Goal: Task Accomplishment & Management: Use online tool/utility

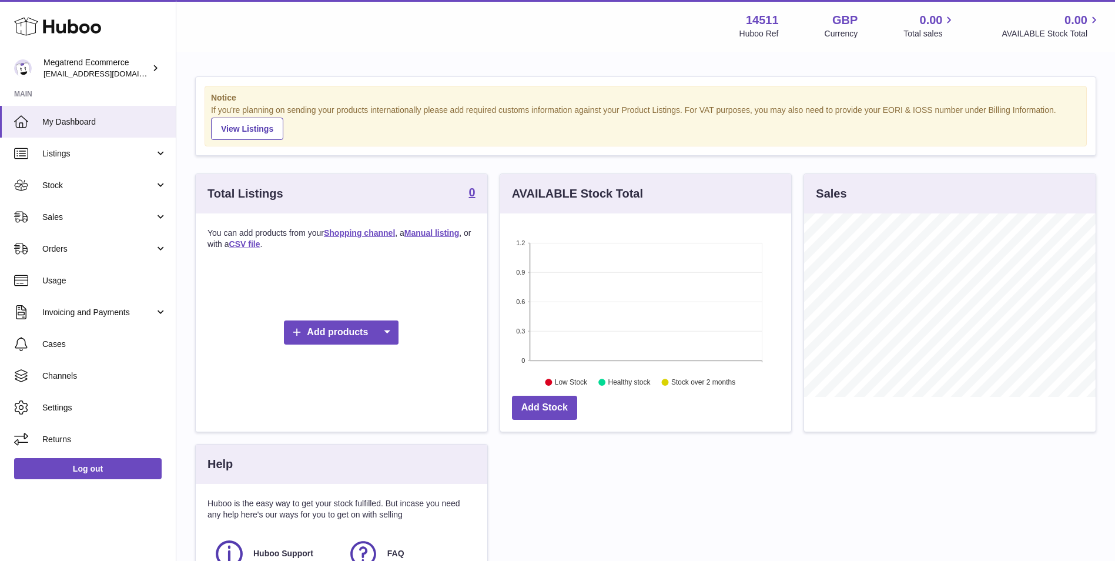
scroll to position [183, 291]
click at [108, 374] on span "Channels" at bounding box center [104, 375] width 125 height 11
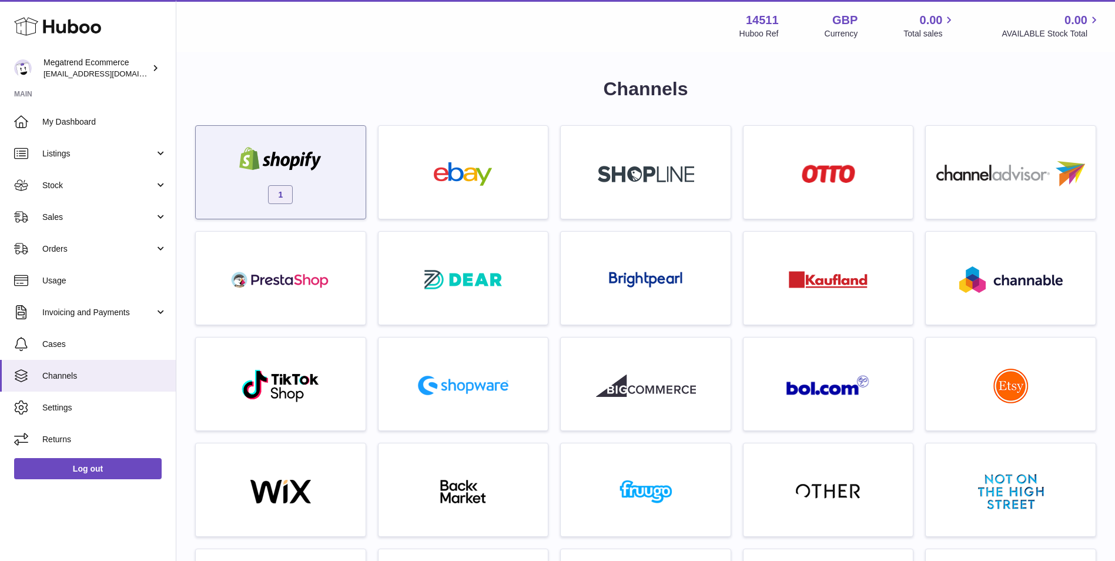
click at [288, 196] on span "1" at bounding box center [280, 194] width 25 height 19
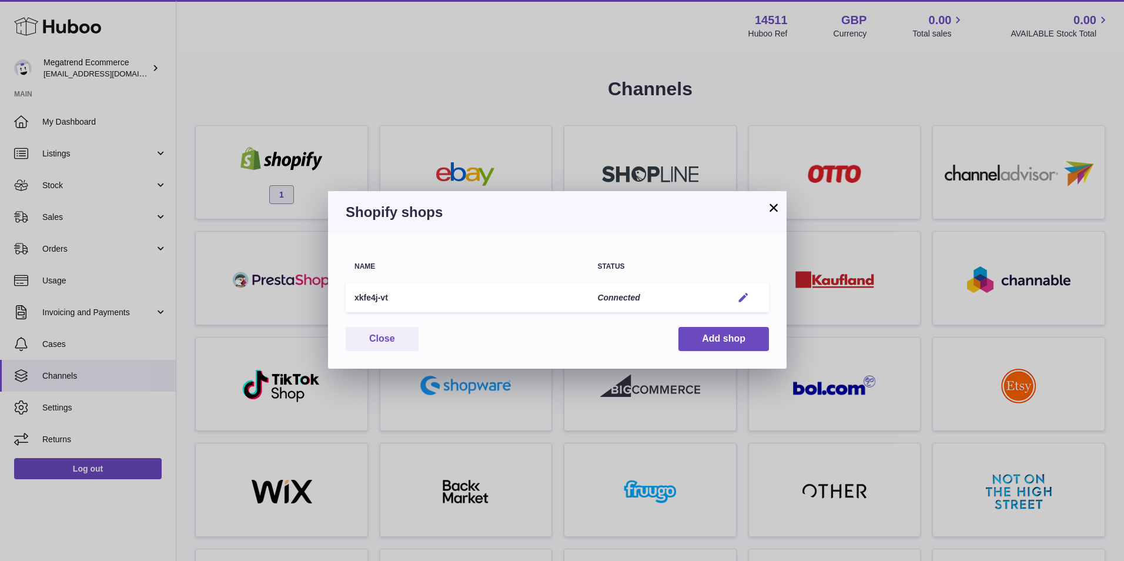
click at [741, 299] on em "button" at bounding box center [743, 298] width 12 height 12
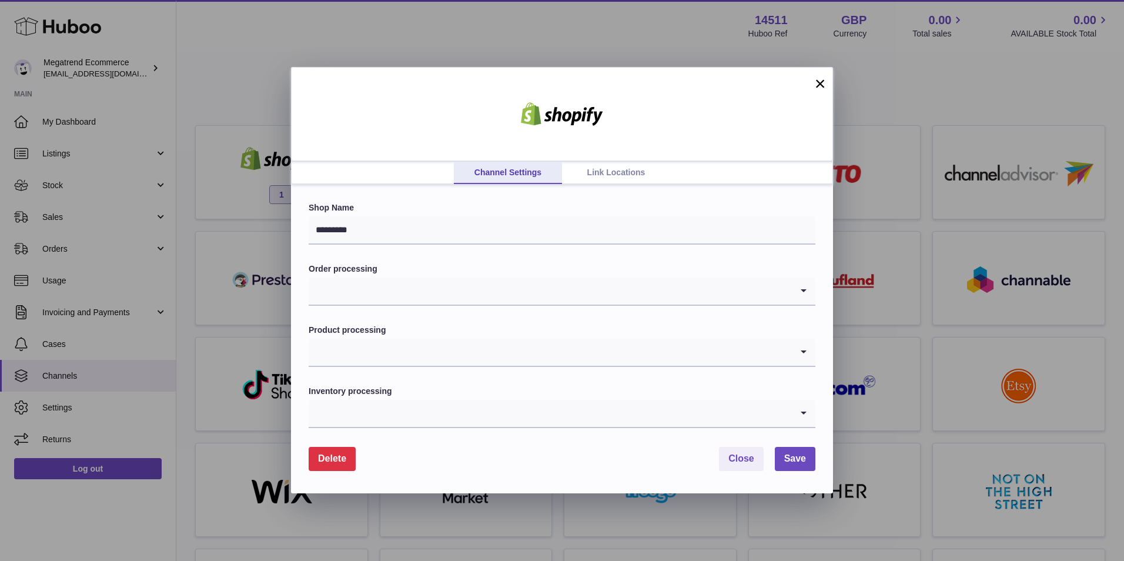
click at [595, 172] on link "Link Locations" at bounding box center [616, 173] width 108 height 22
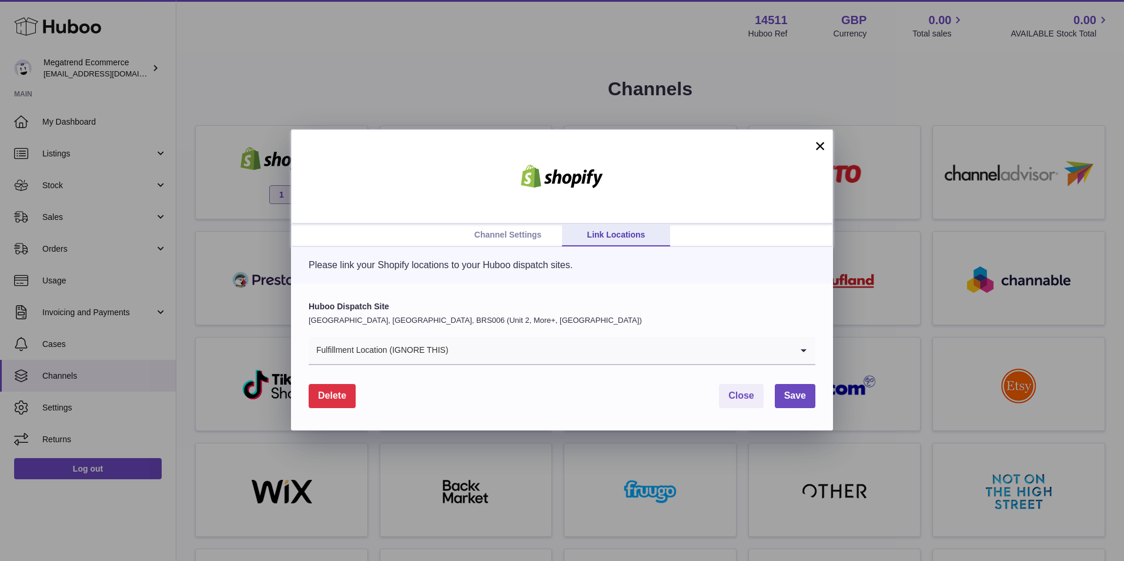
click at [497, 352] on input "Search for option" at bounding box center [620, 350] width 343 height 27
click at [510, 235] on link "Channel Settings" at bounding box center [508, 235] width 108 height 22
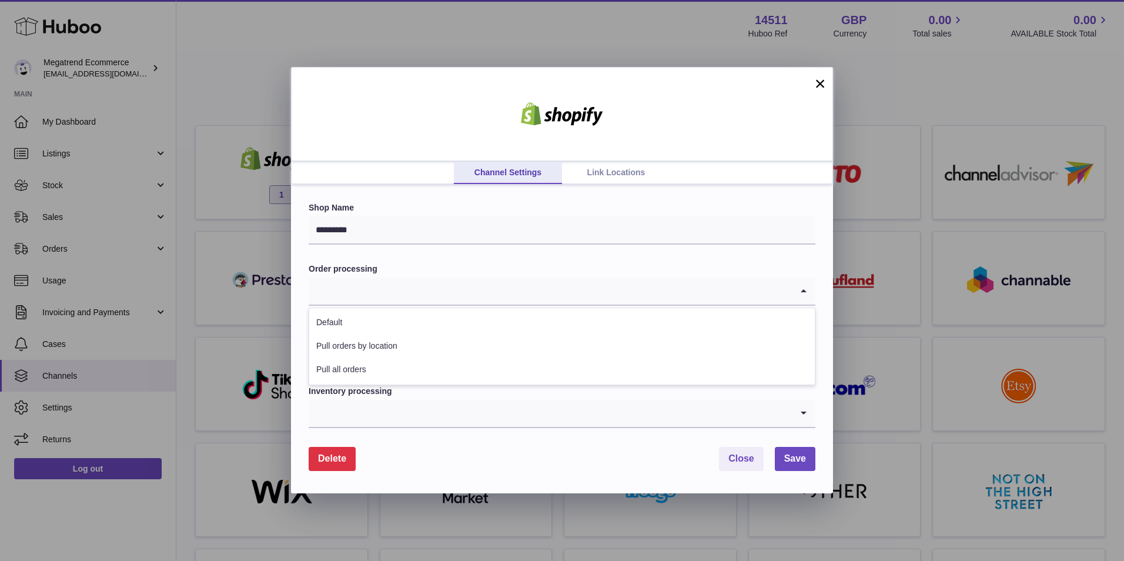
click at [456, 282] on input "Search for option" at bounding box center [550, 290] width 483 height 27
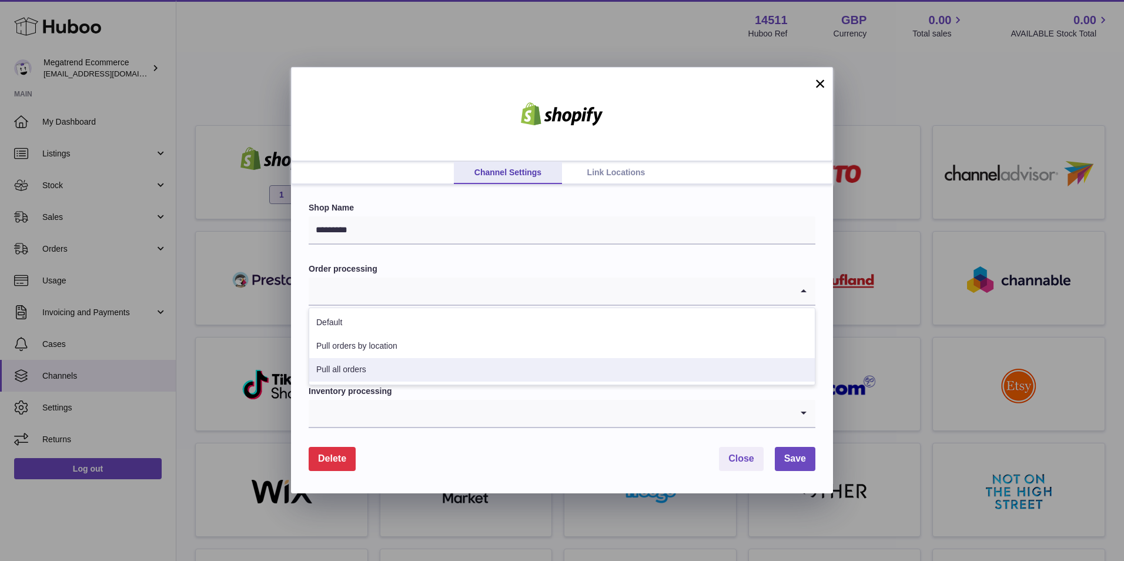
click at [446, 374] on li "Pull all orders" at bounding box center [562, 370] width 506 height 24
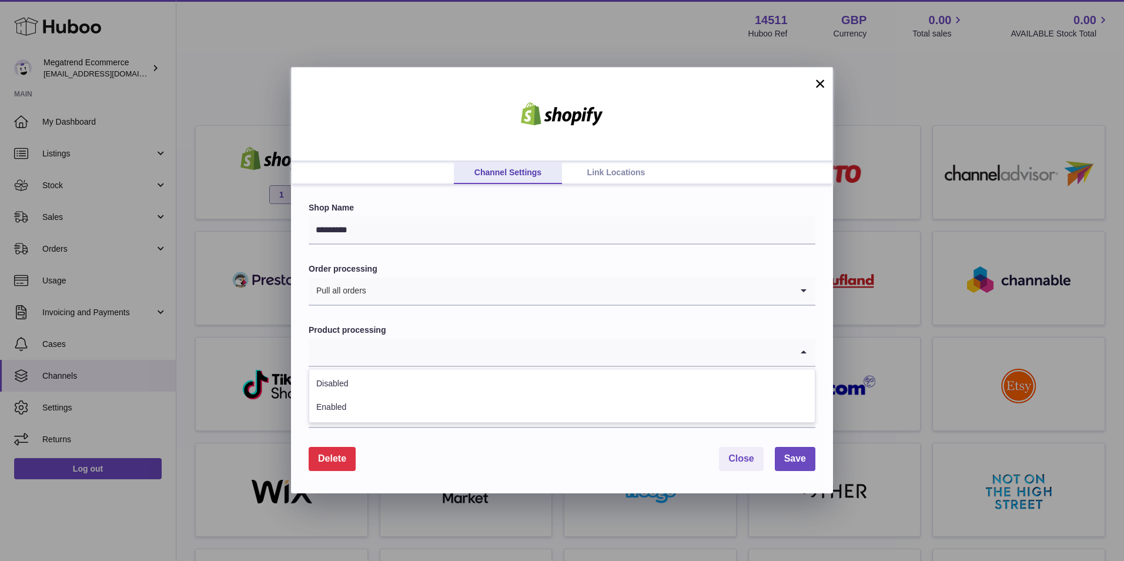
click at [457, 340] on input "Search for option" at bounding box center [550, 352] width 483 height 27
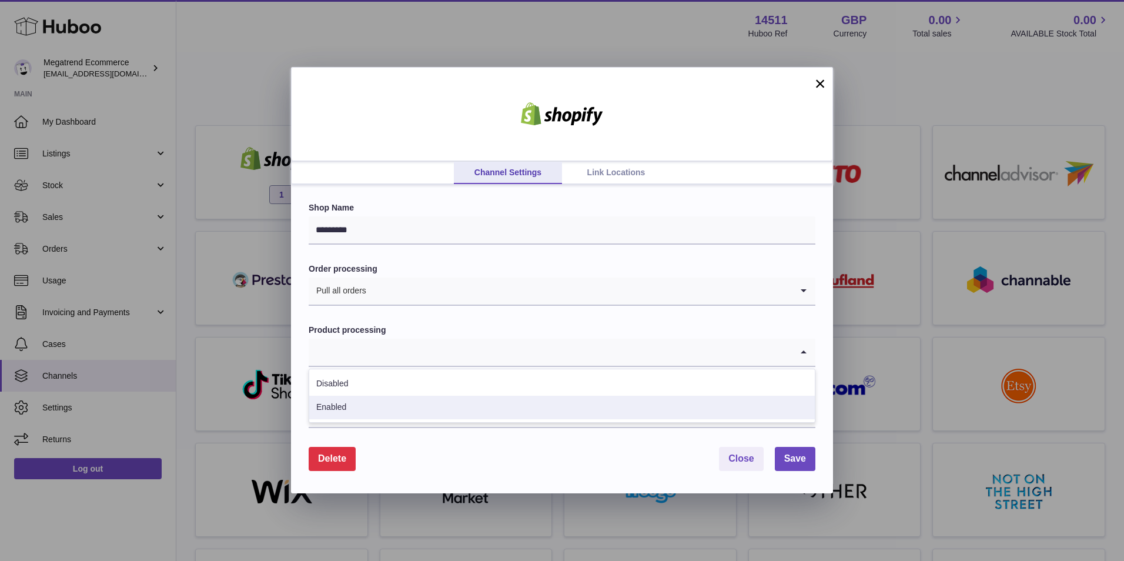
click at [430, 404] on li "Enabled" at bounding box center [562, 408] width 506 height 24
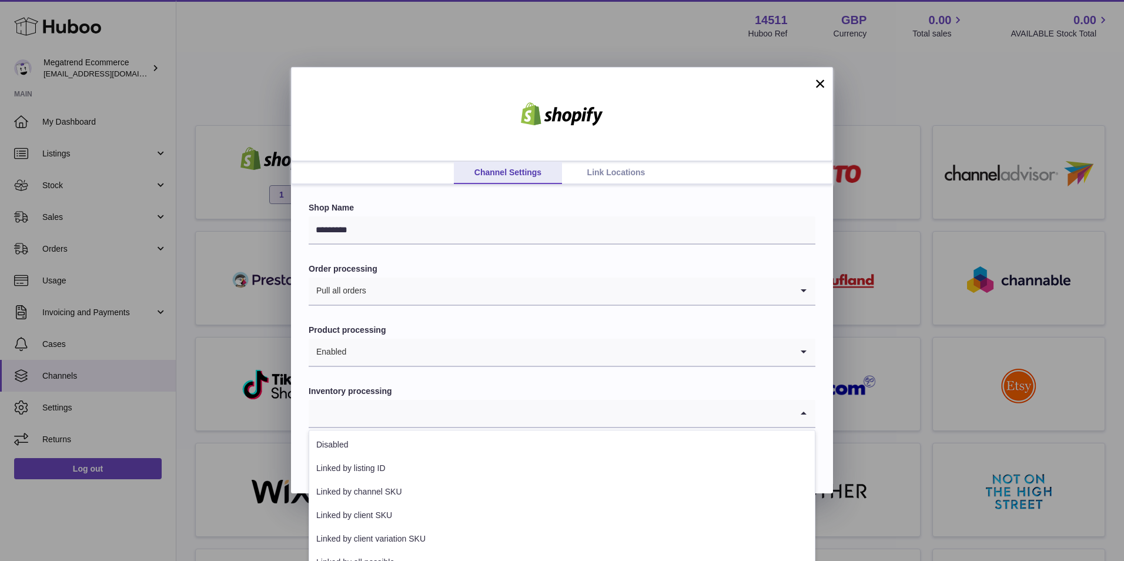
click at [434, 419] on input "Search for option" at bounding box center [550, 413] width 483 height 27
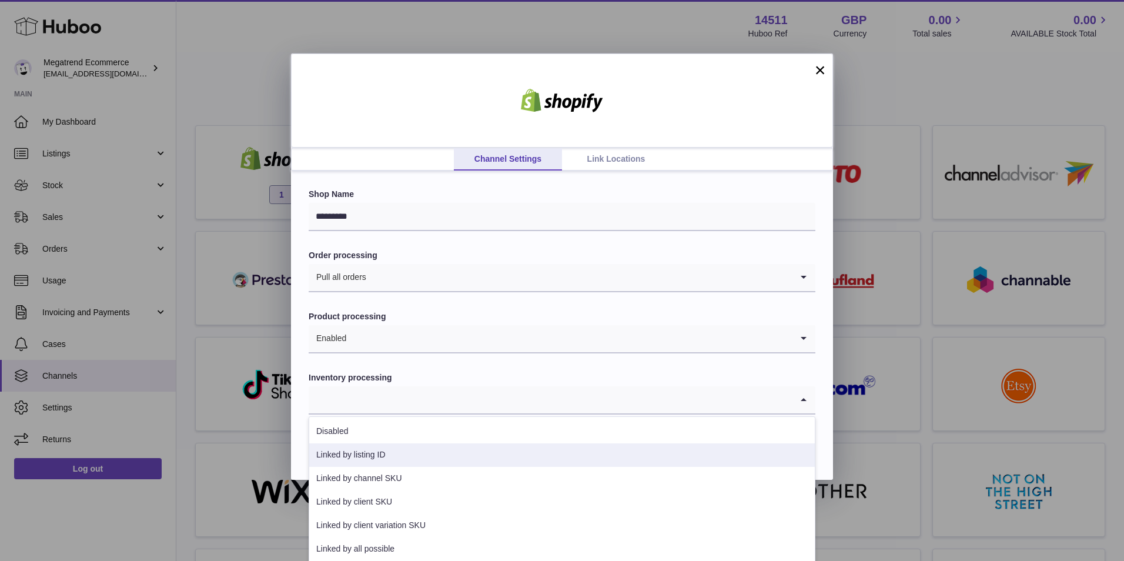
scroll to position [17, 0]
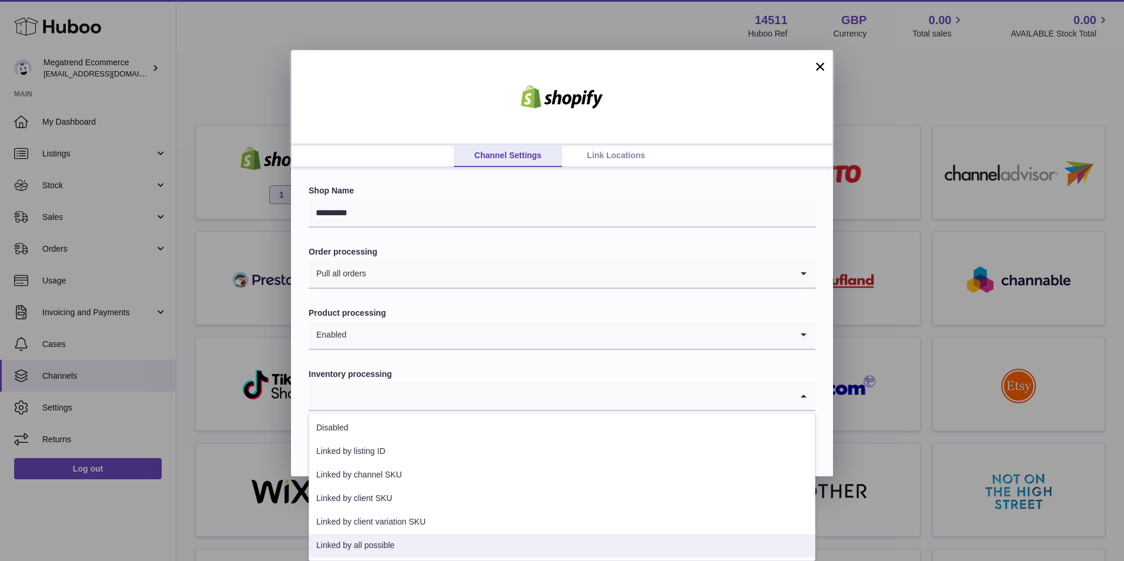
click at [412, 545] on li "Linked by all possible" at bounding box center [562, 546] width 506 height 24
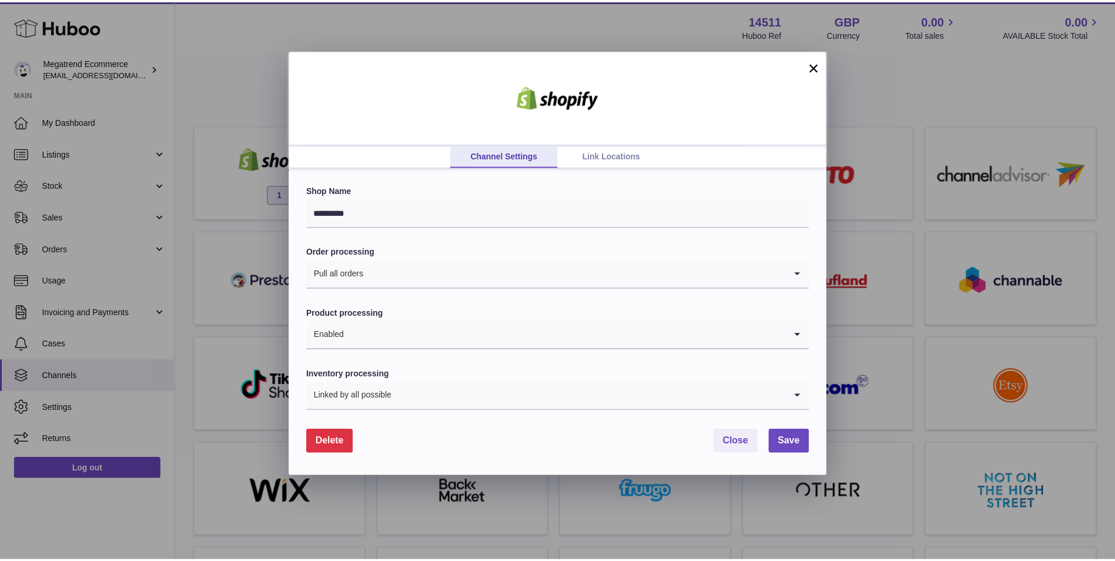
scroll to position [0, 0]
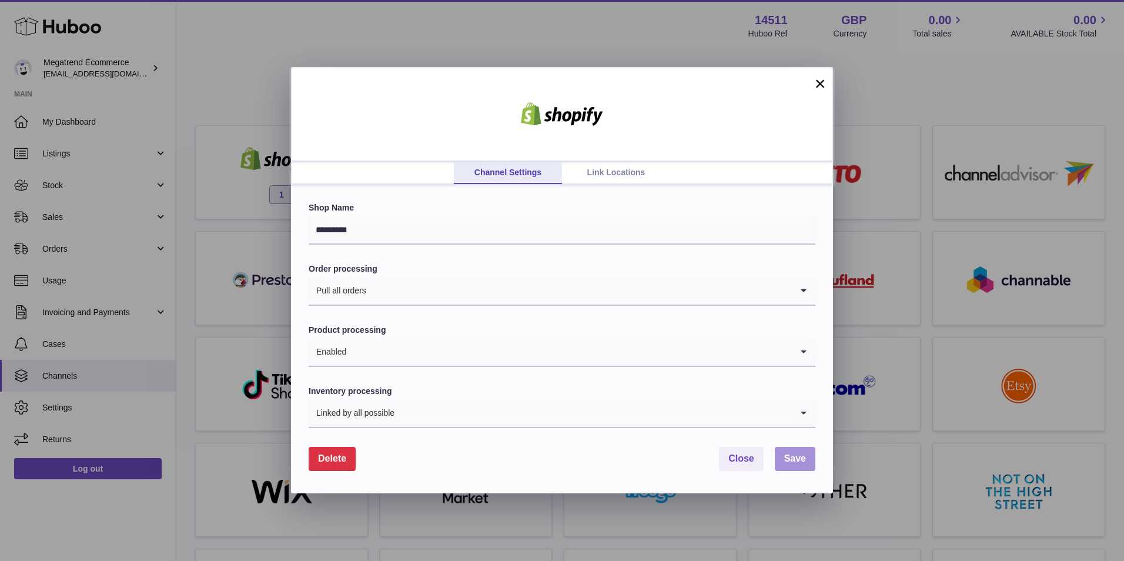
click at [799, 453] on span "Save" at bounding box center [795, 458] width 22 height 10
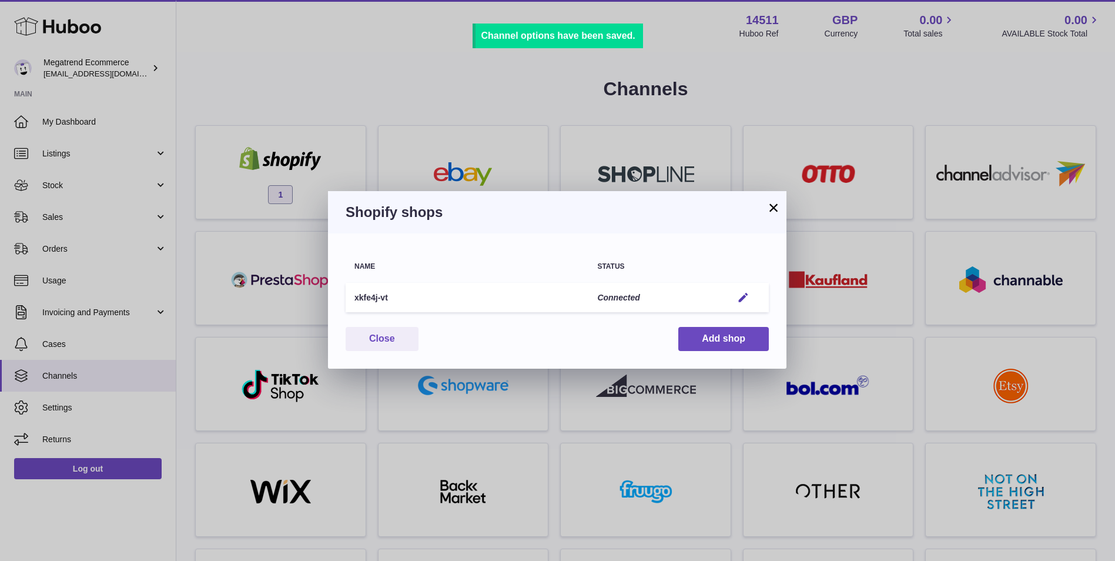
click at [774, 212] on button "×" at bounding box center [774, 207] width 14 height 14
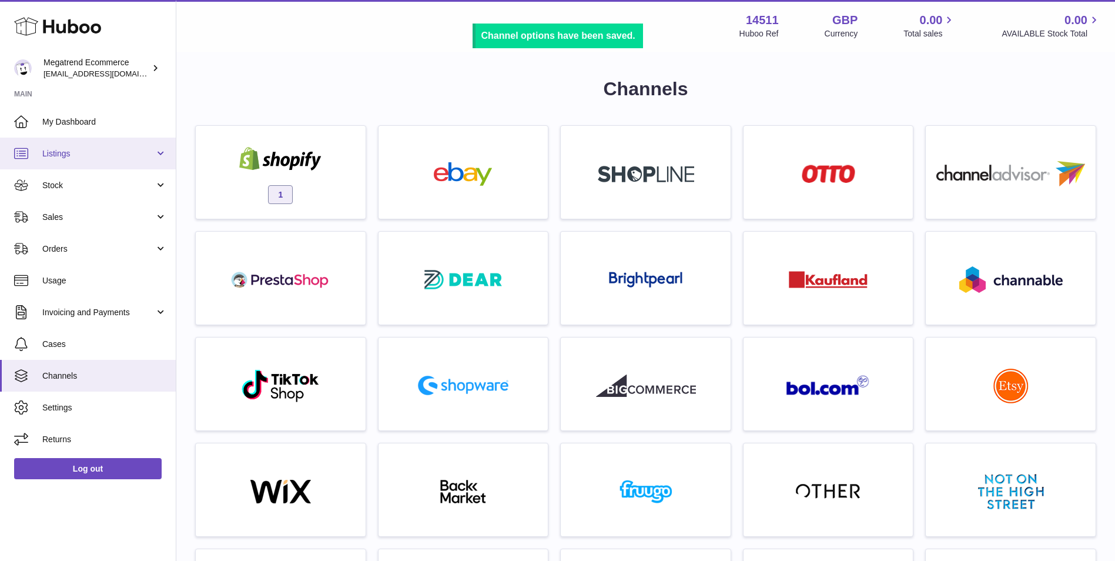
click at [107, 160] on link "Listings" at bounding box center [88, 154] width 176 height 32
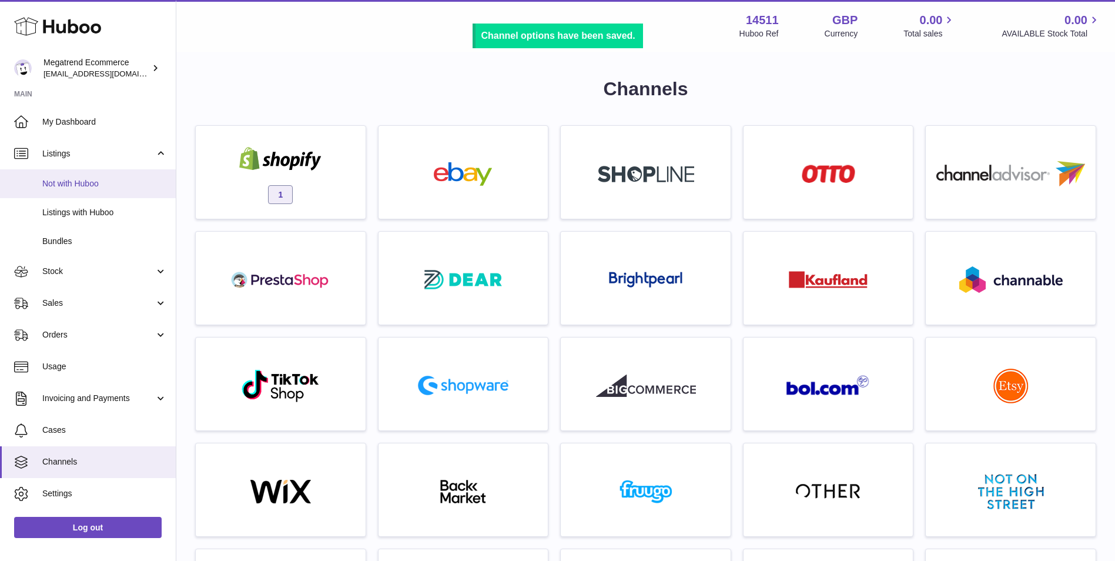
click at [125, 185] on span "Not with Huboo" at bounding box center [104, 183] width 125 height 11
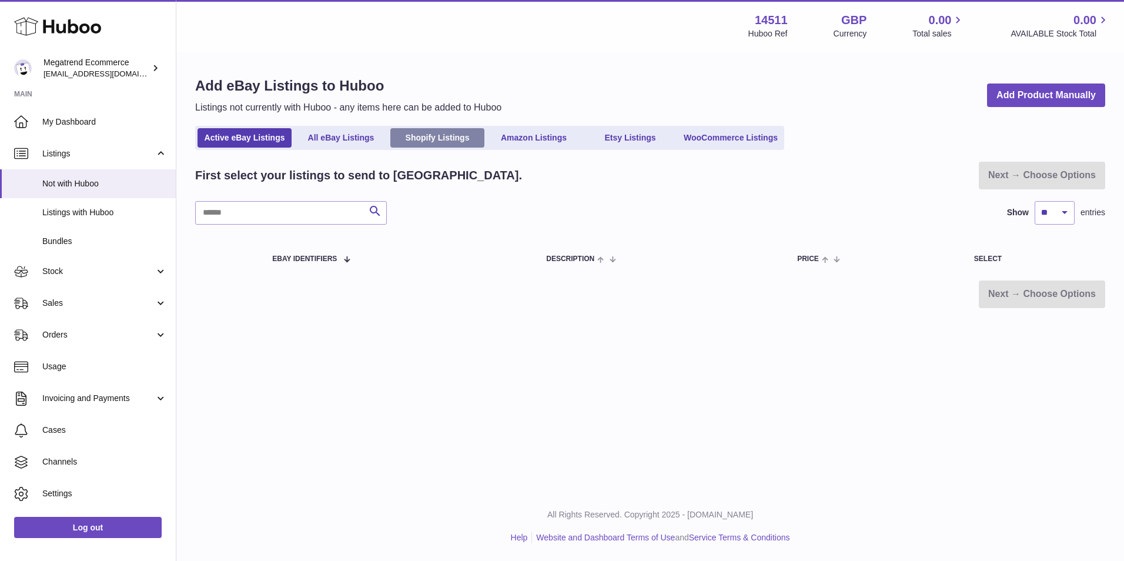
click at [444, 145] on link "Shopify Listings" at bounding box center [437, 137] width 94 height 19
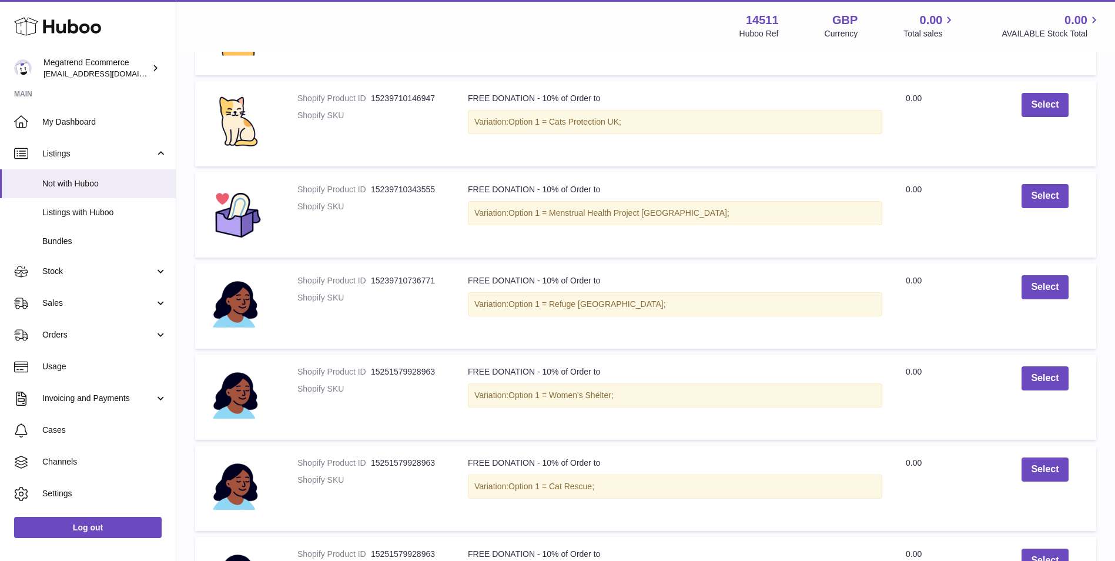
scroll to position [784, 0]
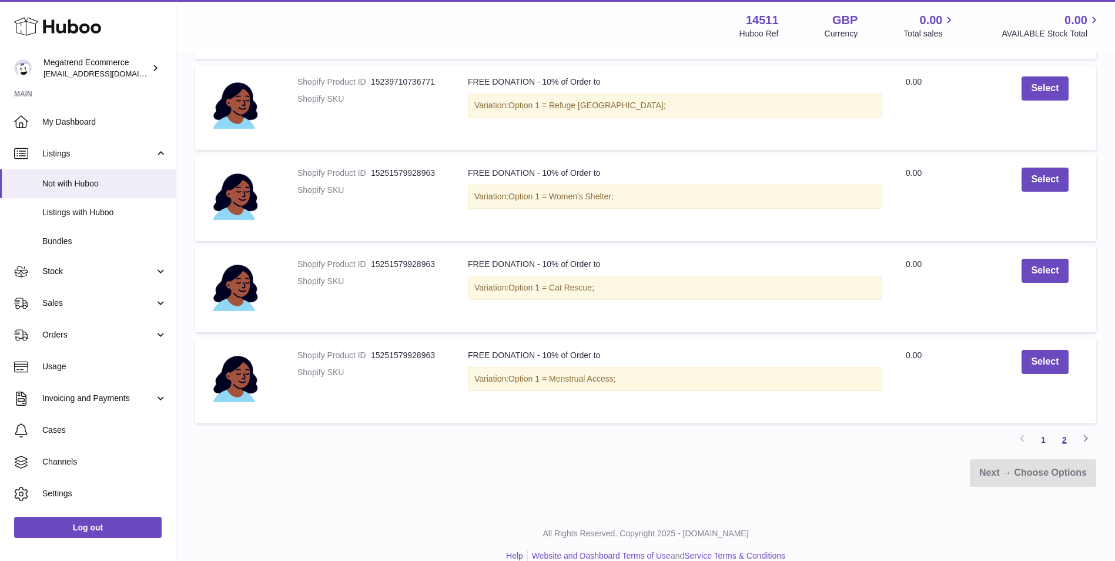
click at [1065, 436] on link "2" at bounding box center [1064, 439] width 21 height 21
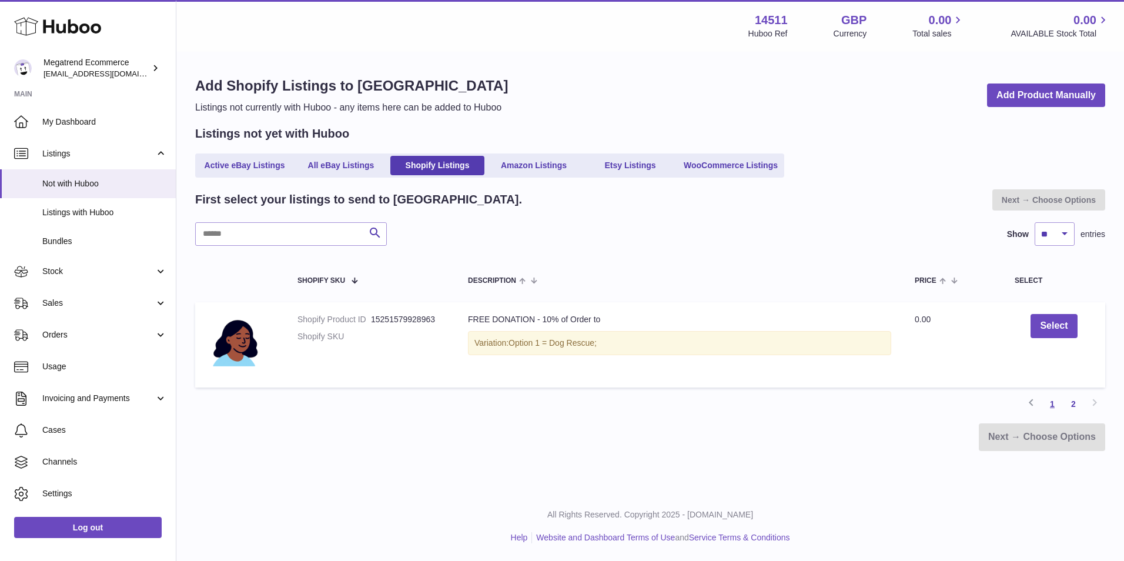
click at [1052, 401] on link "1" at bounding box center [1052, 403] width 21 height 21
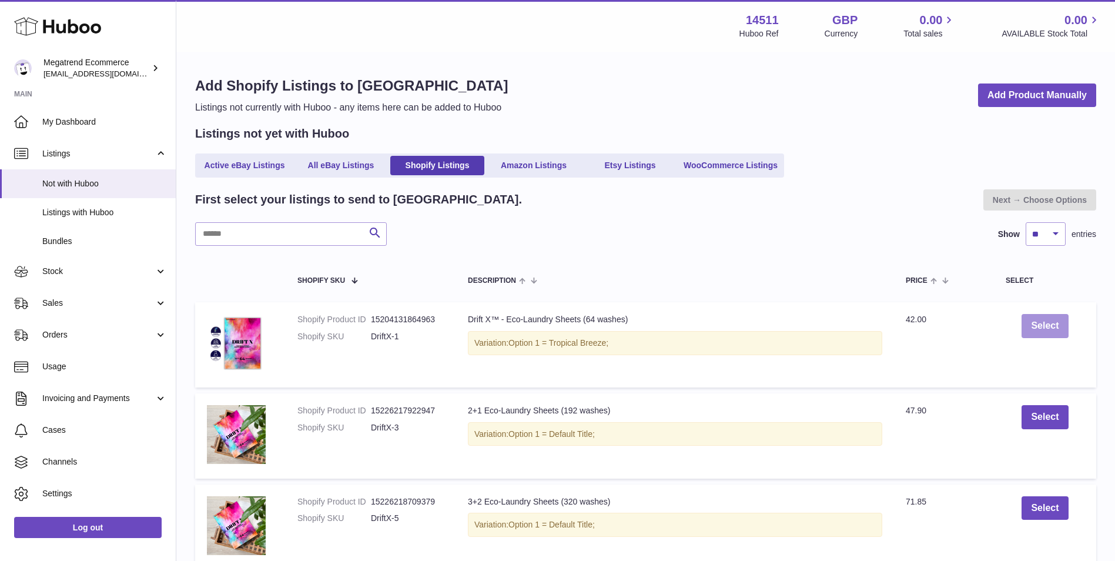
click at [1038, 328] on button "Select" at bounding box center [1045, 326] width 46 height 24
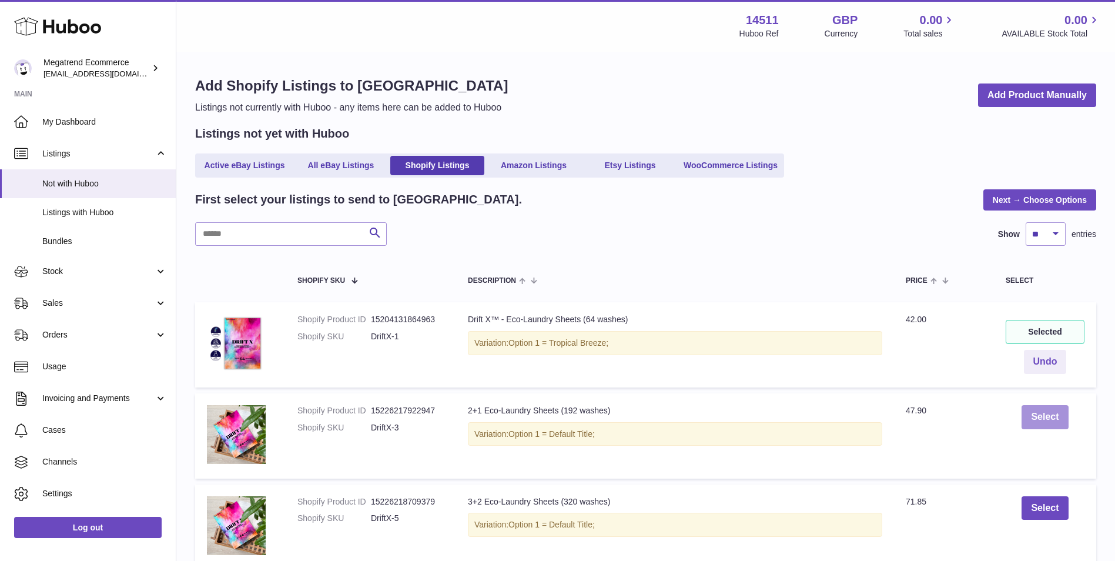
click at [1040, 418] on button "Select" at bounding box center [1045, 417] width 46 height 24
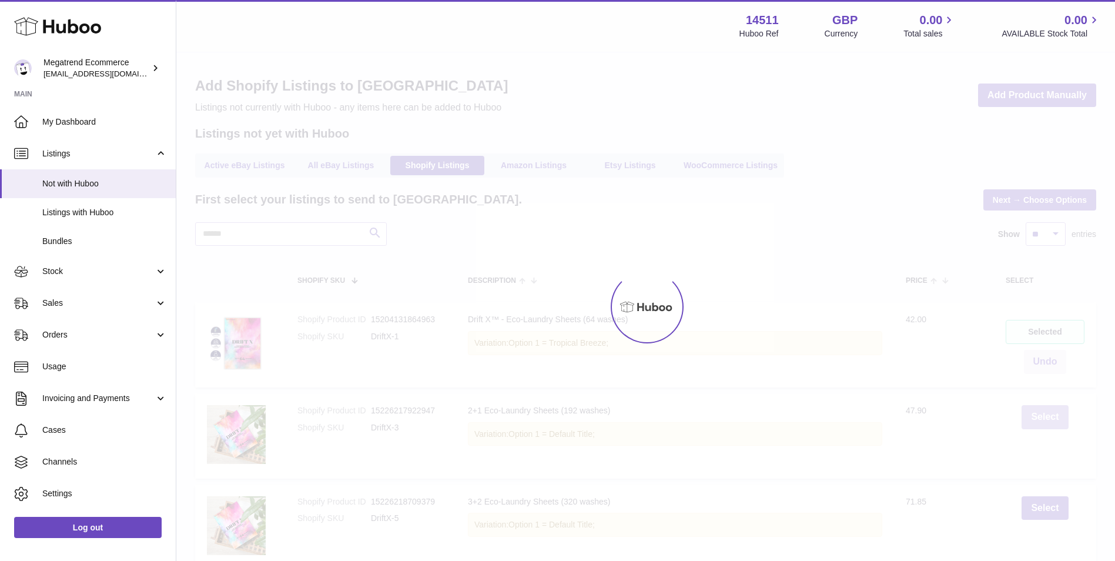
scroll to position [98, 0]
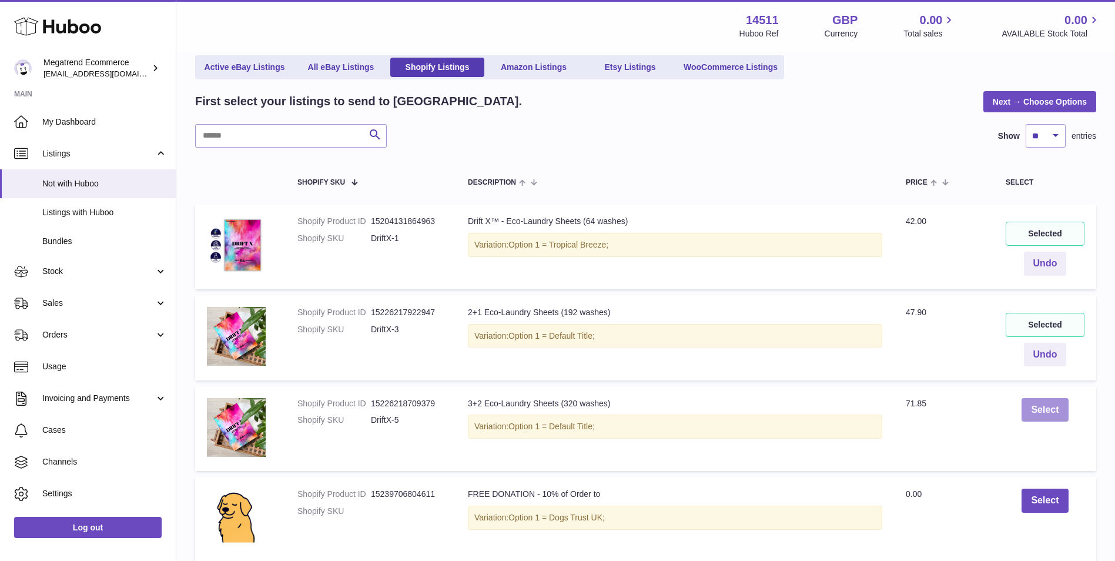
click at [1041, 407] on button "Select" at bounding box center [1045, 410] width 46 height 24
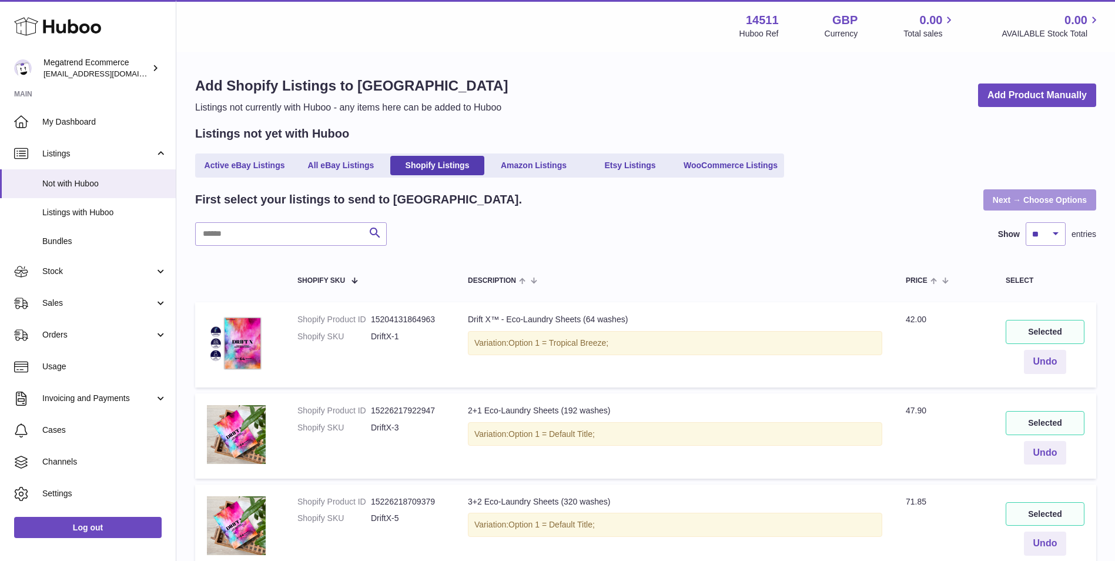
click at [1030, 199] on link "Next → Choose Options" at bounding box center [1039, 199] width 113 height 21
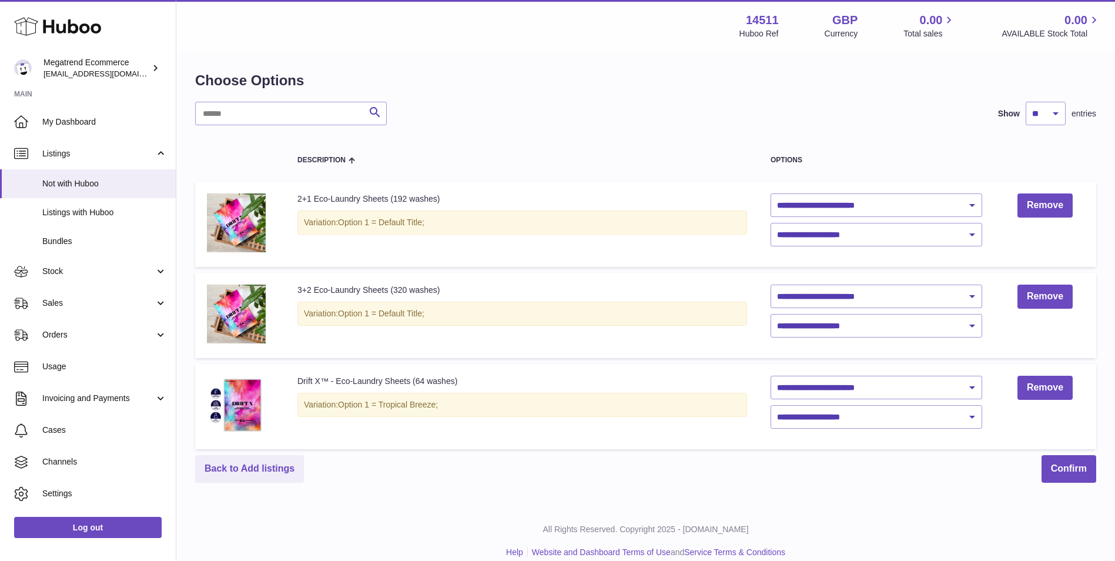
scroll to position [19, 0]
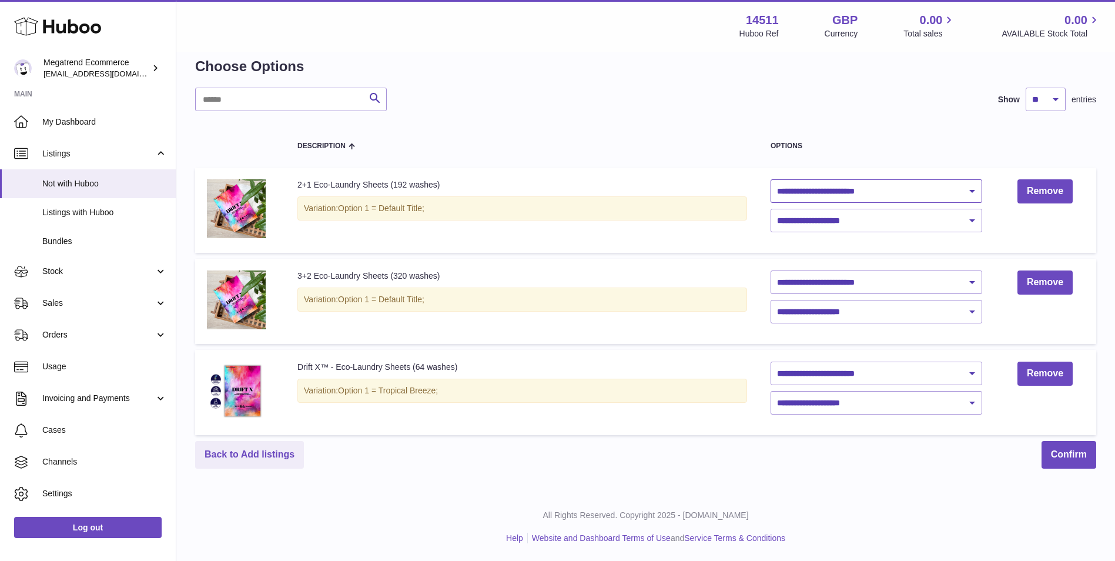
click at [889, 189] on select "**********" at bounding box center [877, 191] width 212 height 24
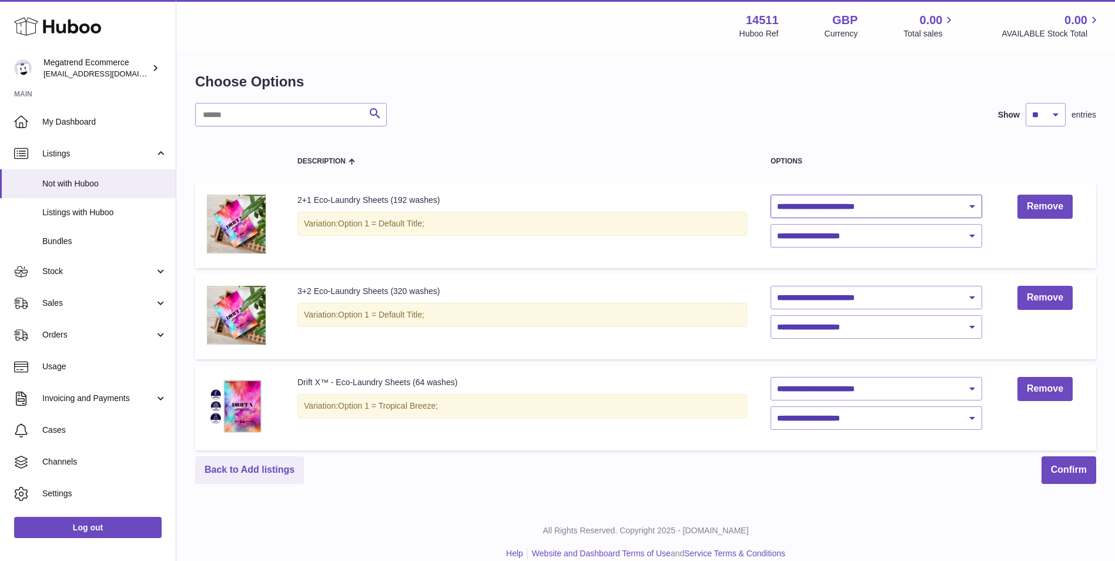
scroll to position [0, 0]
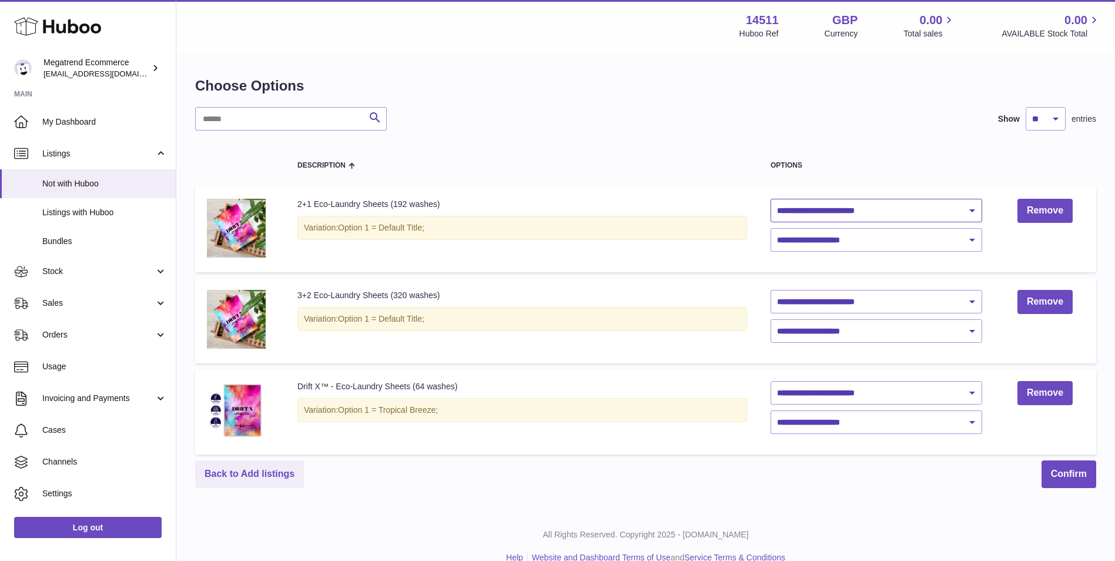
click at [894, 214] on select "**********" at bounding box center [877, 211] width 212 height 24
